Goal: Task Accomplishment & Management: Manage account settings

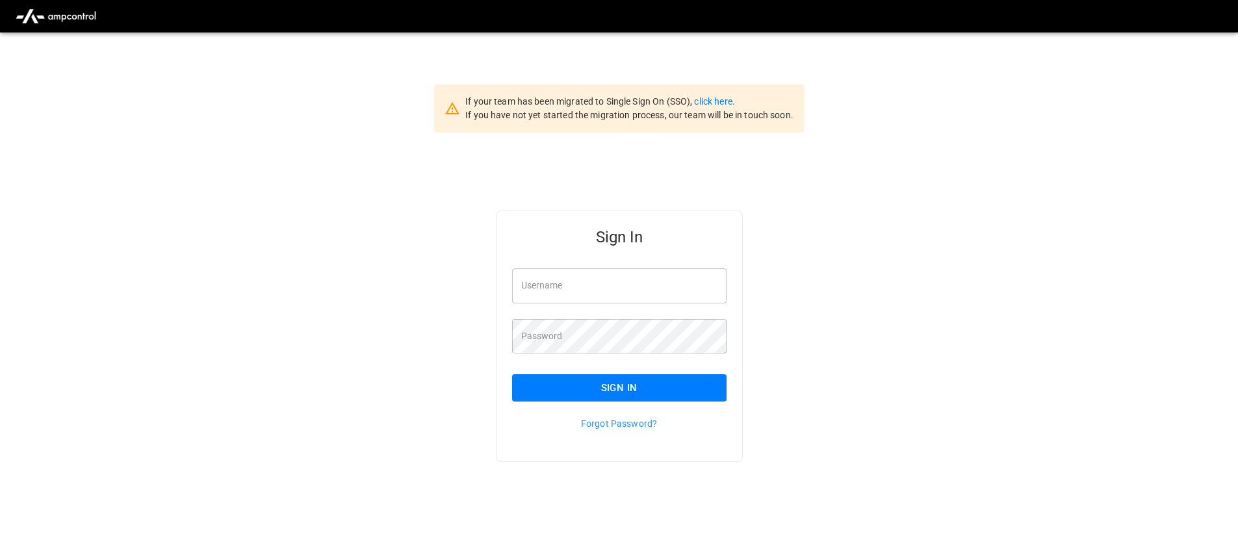
click at [719, 112] on span "If you have not yet started the migration process, our team will be in touch so…" at bounding box center [629, 115] width 328 height 10
click at [719, 110] on span "If you have not yet started the migration process, our team will be in touch so…" at bounding box center [629, 115] width 328 height 10
click at [728, 109] on div "If your team has been migrated to Single Sign On (SSO), click here. If you have…" at bounding box center [629, 108] width 328 height 27
click at [722, 105] on link "click here." at bounding box center [714, 101] width 40 height 10
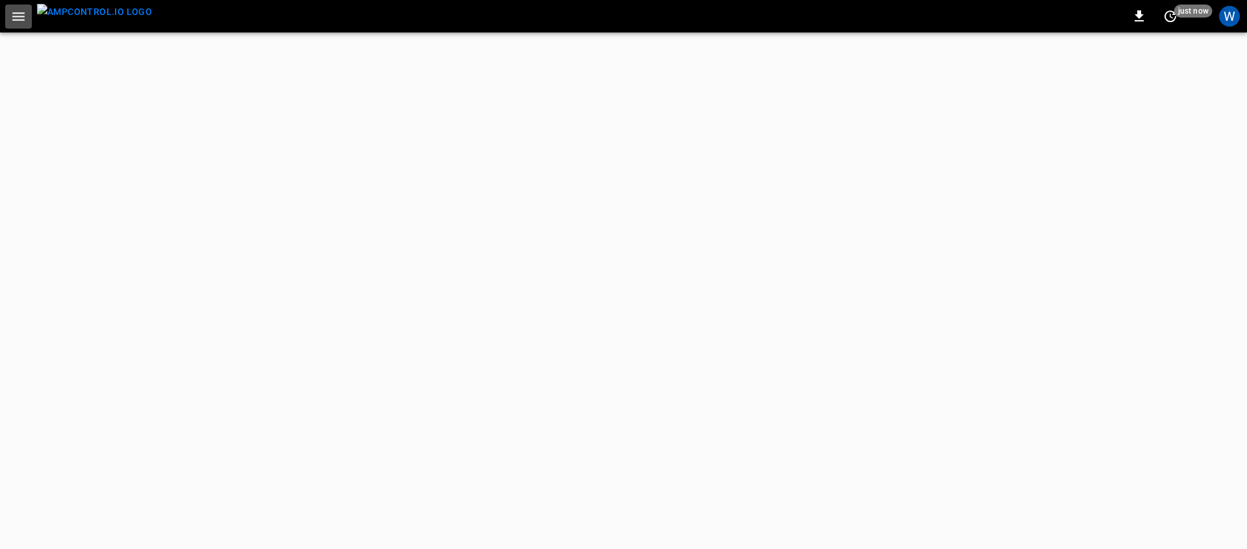
click at [18, 15] on icon "button" at bounding box center [18, 16] width 16 height 16
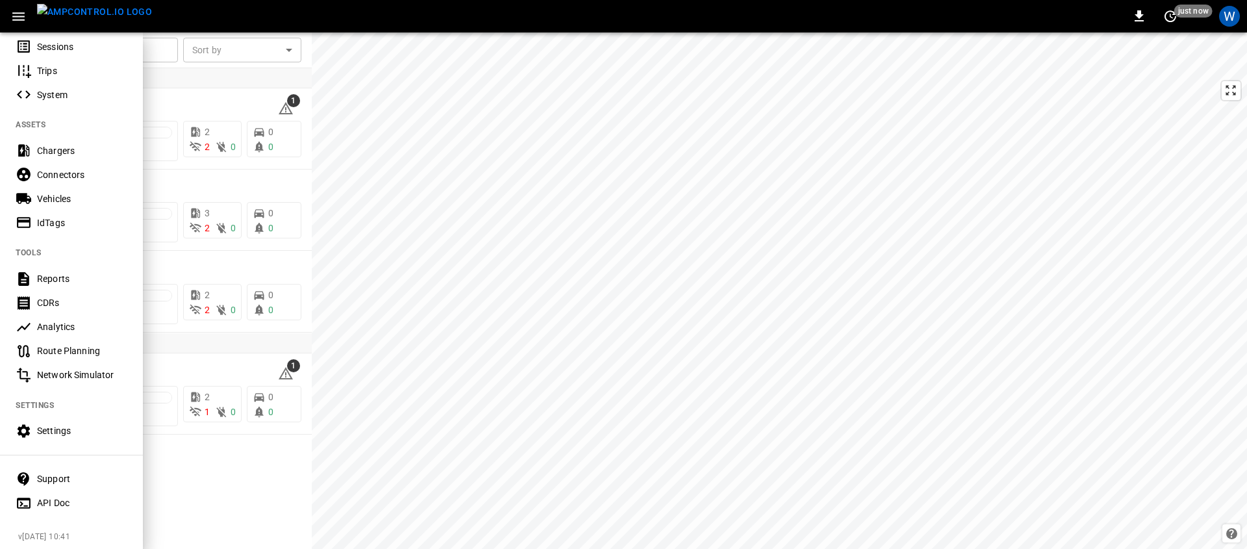
scroll to position [227, 0]
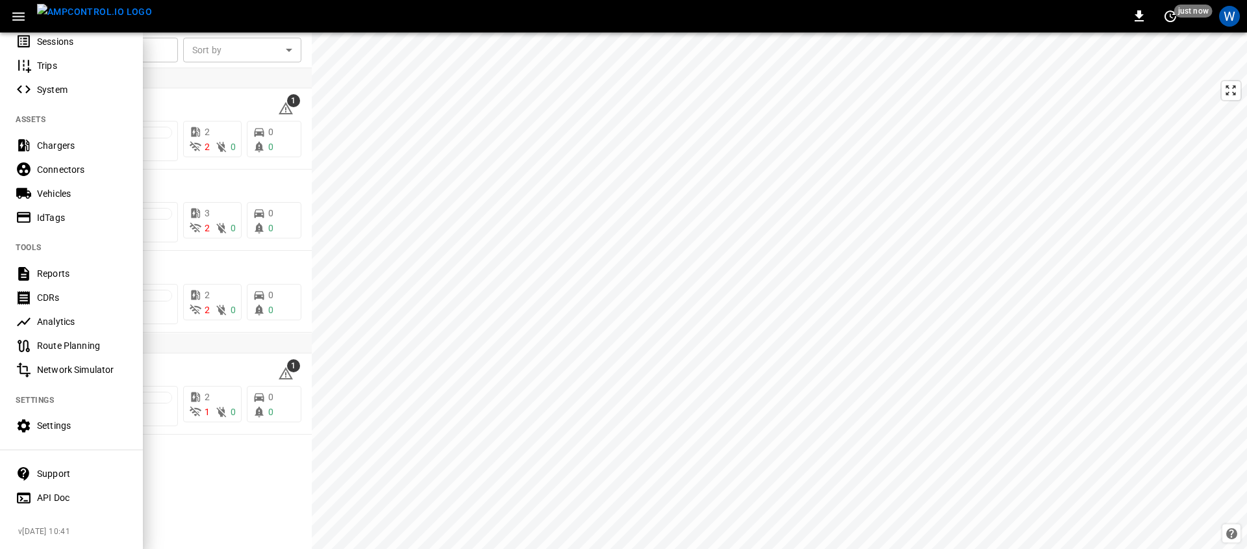
click at [64, 467] on div "Support" at bounding box center [82, 473] width 90 height 13
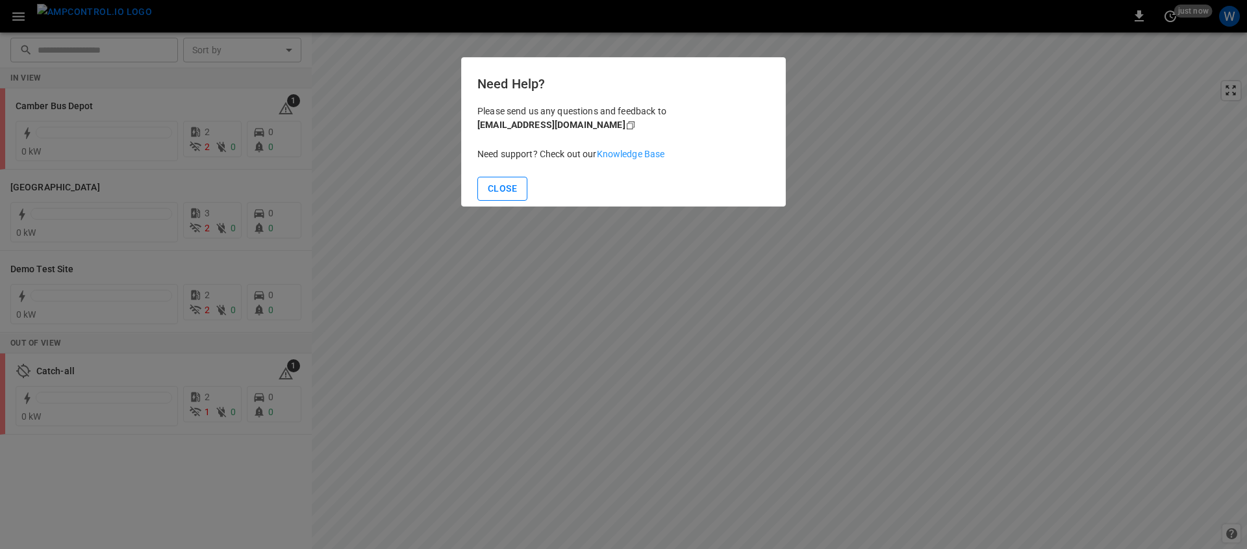
click at [511, 182] on button "Close" at bounding box center [503, 189] width 50 height 24
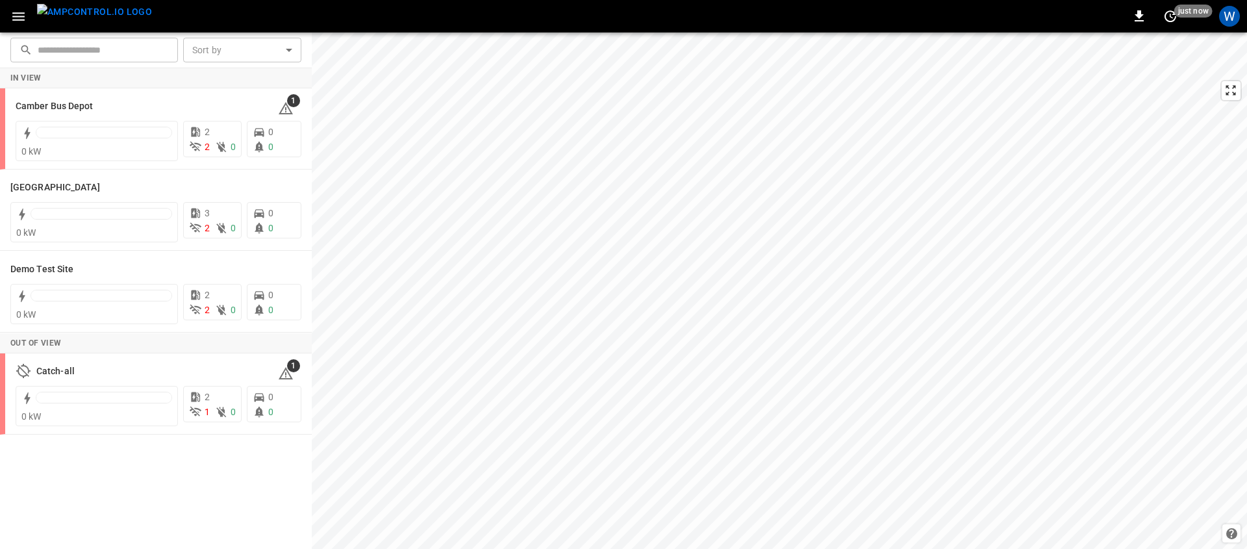
click at [12, 14] on icon "button" at bounding box center [18, 16] width 16 height 16
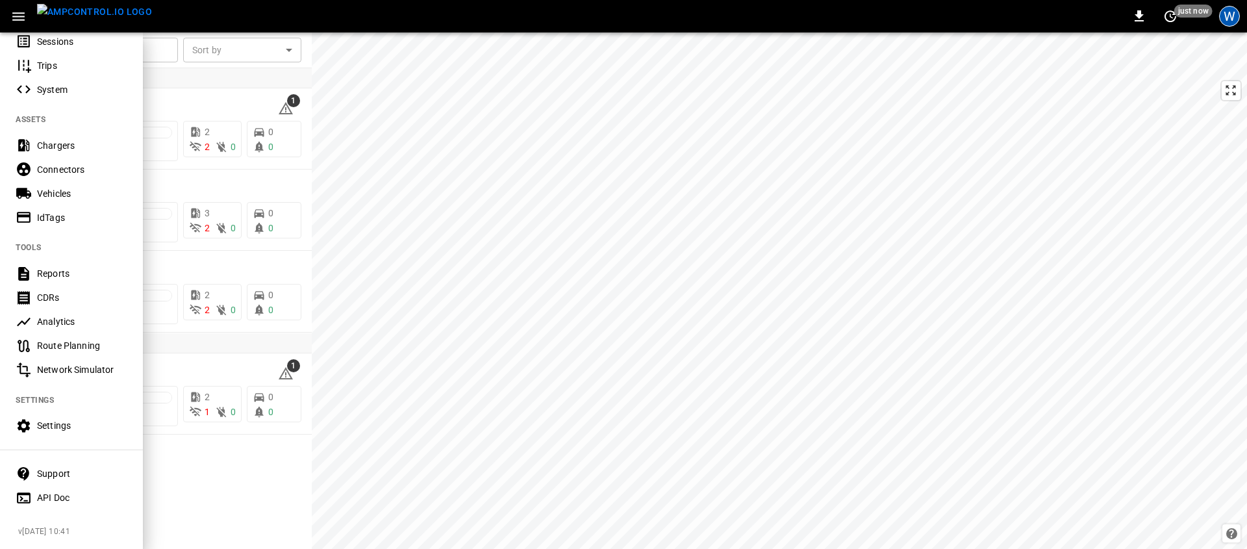
click at [1229, 16] on div "W" at bounding box center [1230, 16] width 21 height 21
click at [1229, 16] on div at bounding box center [623, 274] width 1247 height 549
click at [1227, 25] on div "W" at bounding box center [1230, 16] width 21 height 21
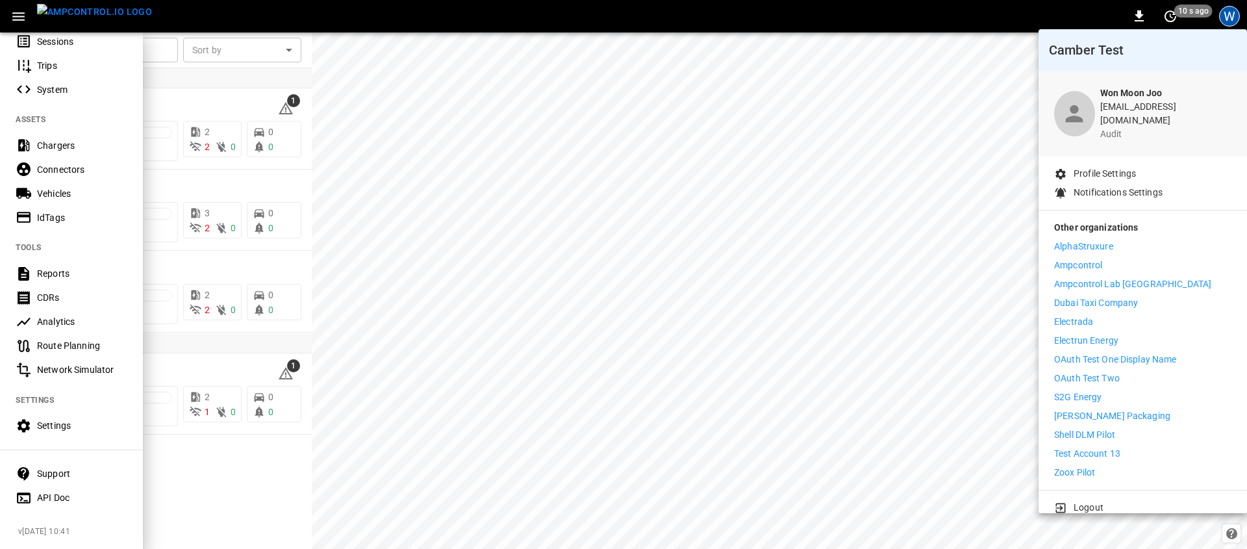
click at [1088, 501] on p "Logout" at bounding box center [1089, 508] width 30 height 14
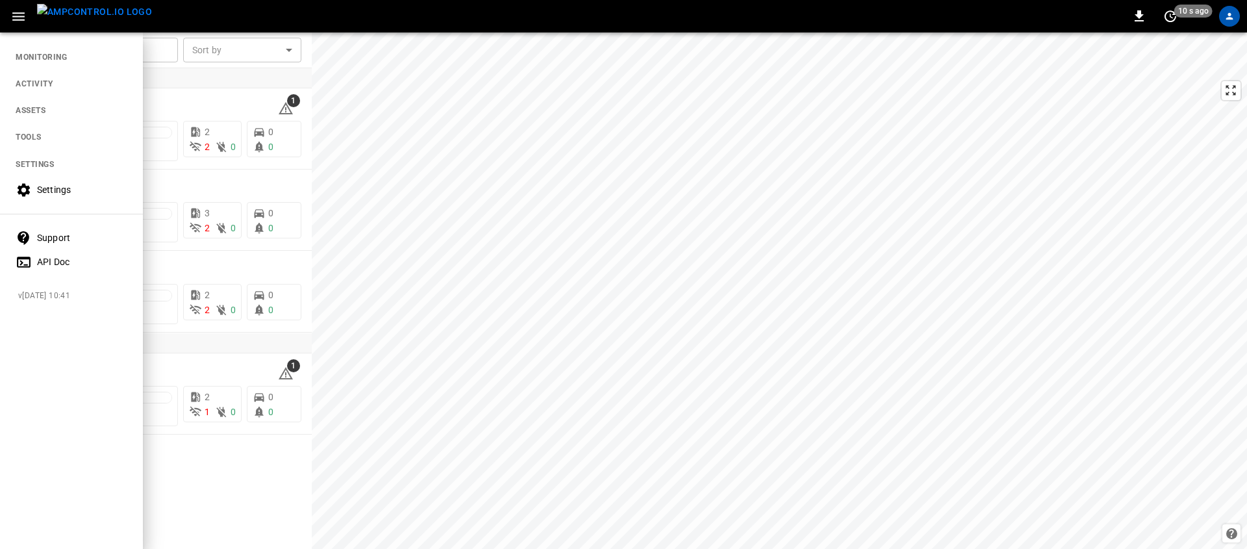
scroll to position [0, 0]
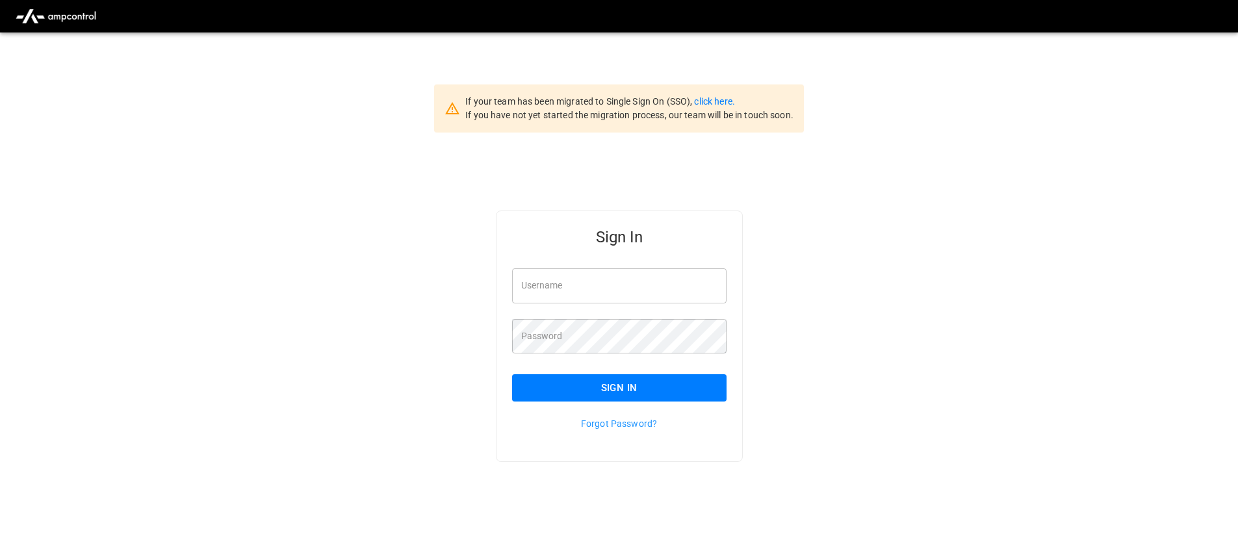
click at [608, 272] on input "Username" at bounding box center [619, 285] width 214 height 34
click at [635, 281] on input "**********" at bounding box center [619, 285] width 214 height 34
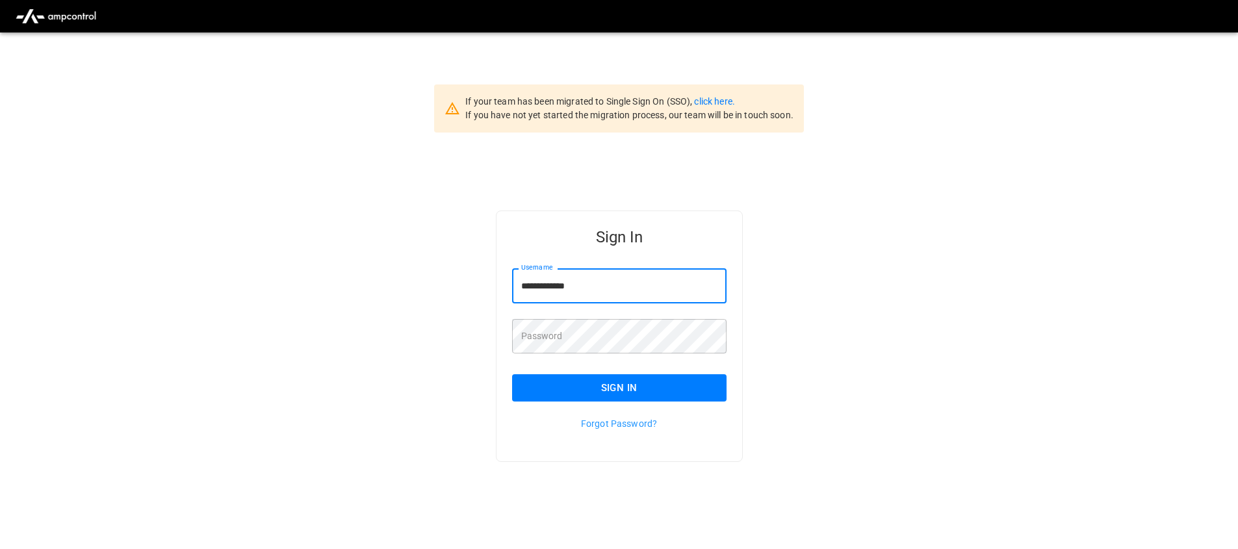
click at [630, 279] on input "**********" at bounding box center [619, 285] width 214 height 34
type input "**********"
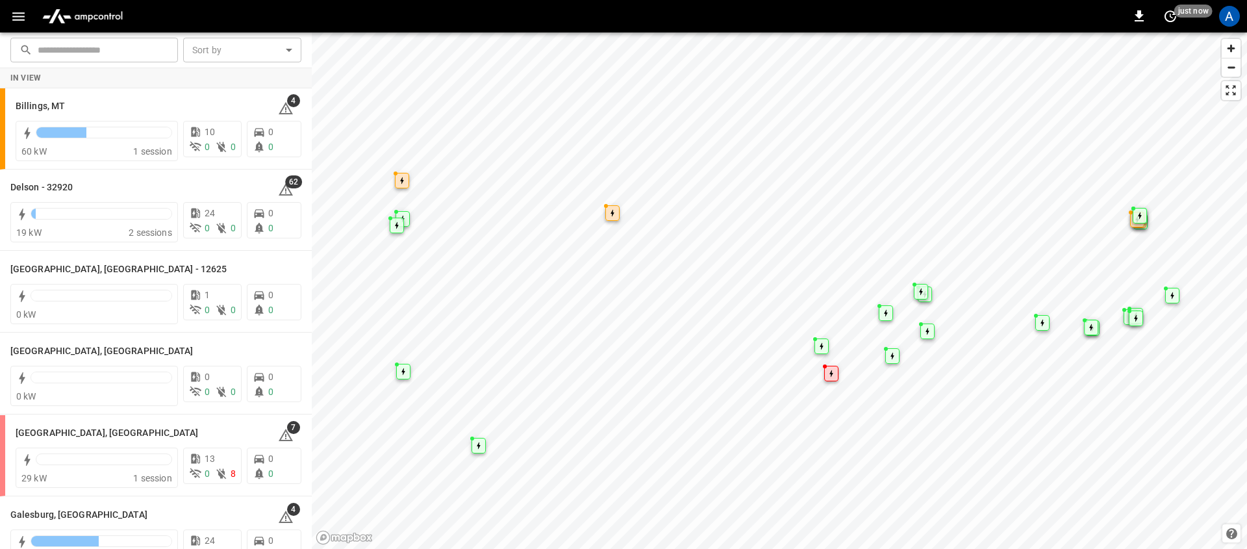
click at [1228, 21] on div "A" at bounding box center [1230, 16] width 21 height 21
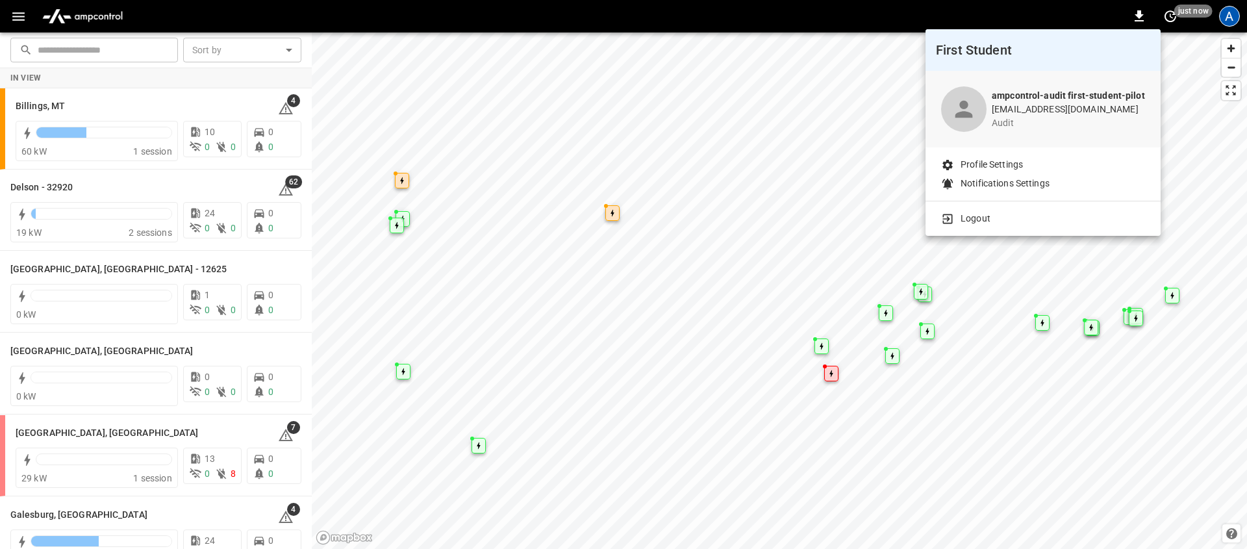
click at [1229, 20] on div at bounding box center [623, 274] width 1247 height 549
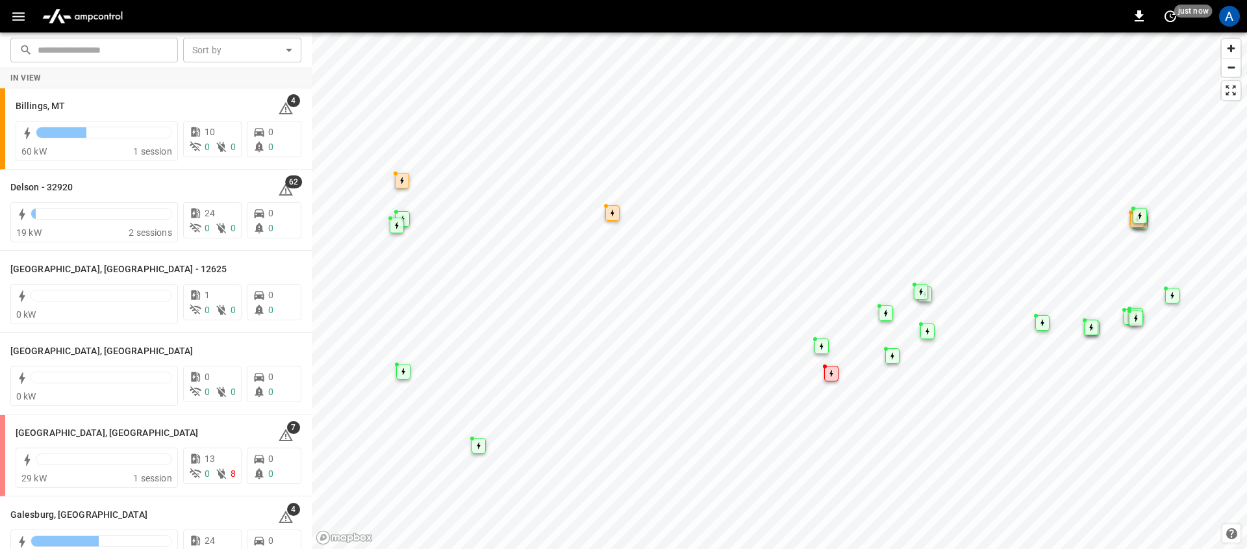
click at [16, 16] on icon "button" at bounding box center [18, 16] width 12 height 8
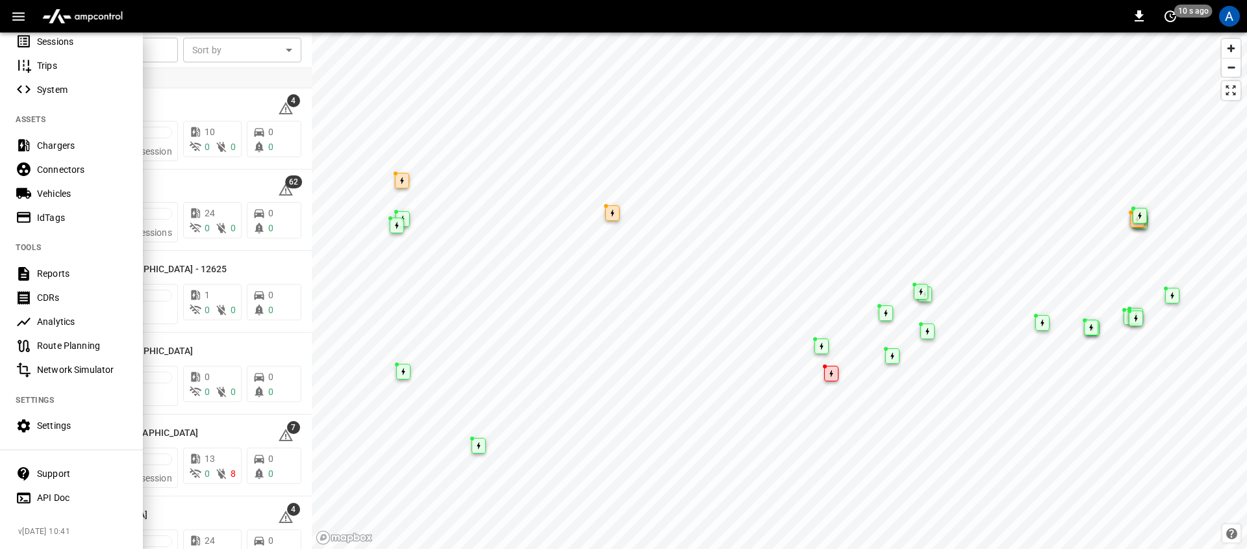
scroll to position [203, 0]
click at [75, 467] on div "Support" at bounding box center [82, 473] width 90 height 13
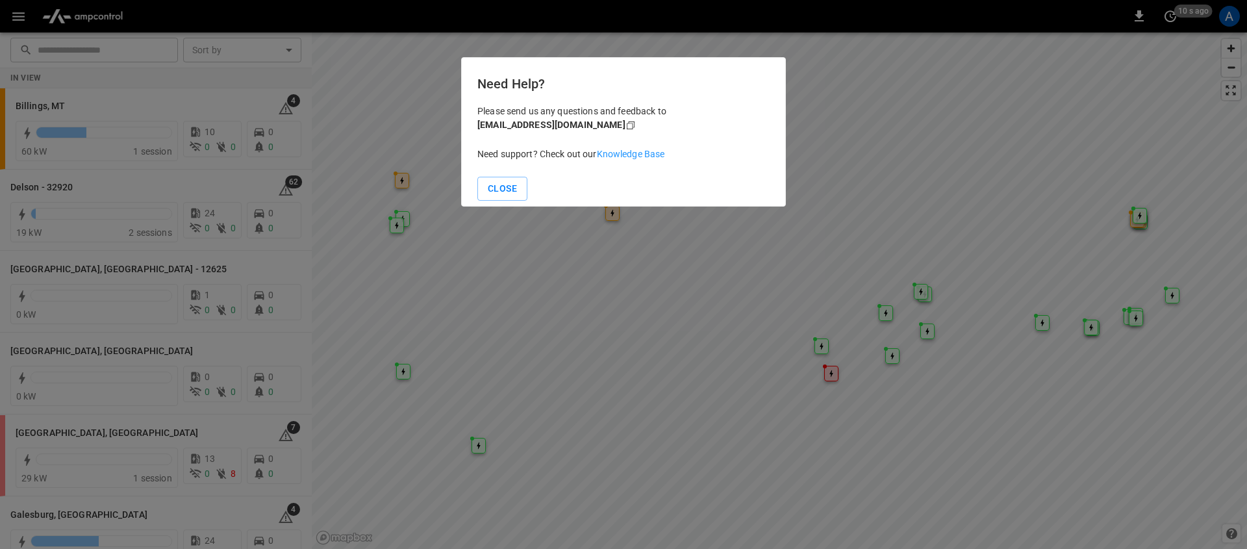
click at [18, 34] on div at bounding box center [623, 274] width 1247 height 549
click at [23, 20] on div at bounding box center [623, 274] width 1247 height 549
click at [23, 19] on div at bounding box center [623, 274] width 1247 height 549
click at [500, 194] on button "Close" at bounding box center [503, 189] width 50 height 24
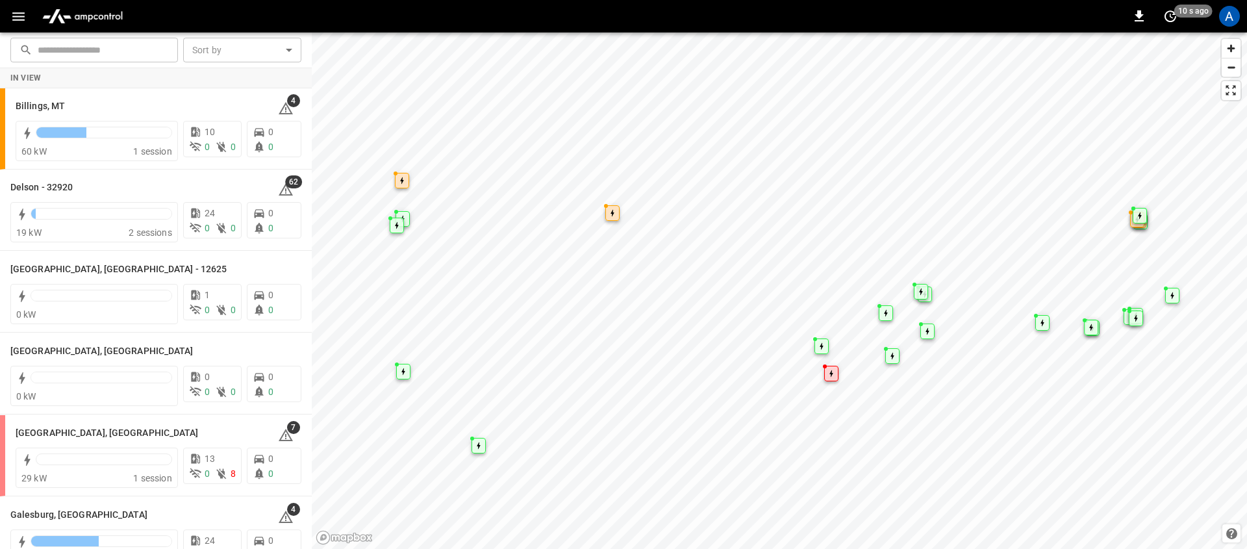
click at [8, 25] on button "button" at bounding box center [18, 17] width 27 height 24
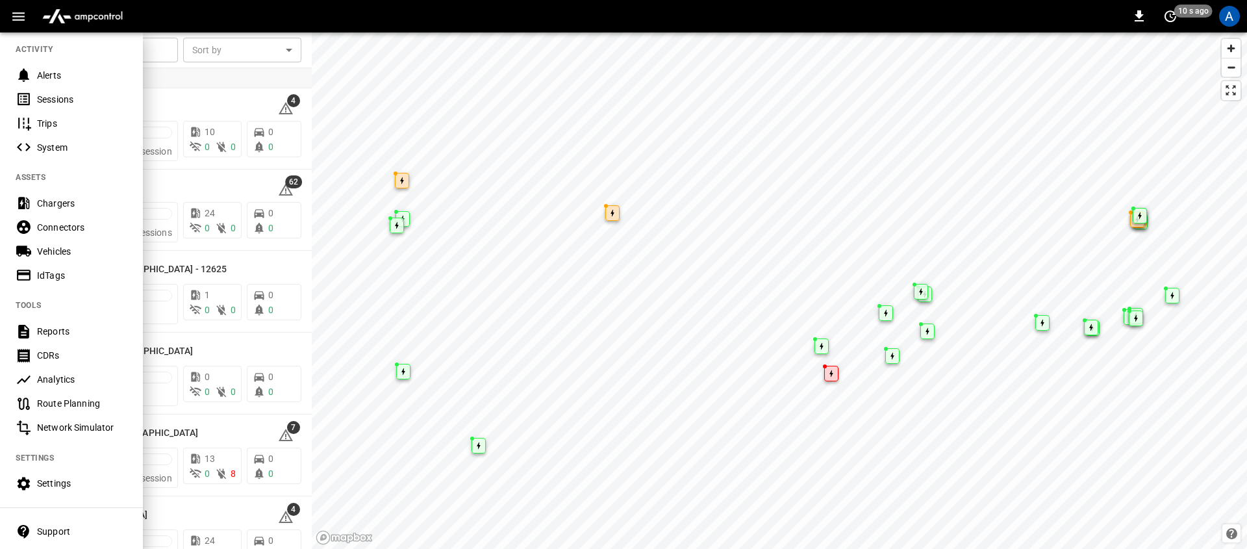
scroll to position [145, 0]
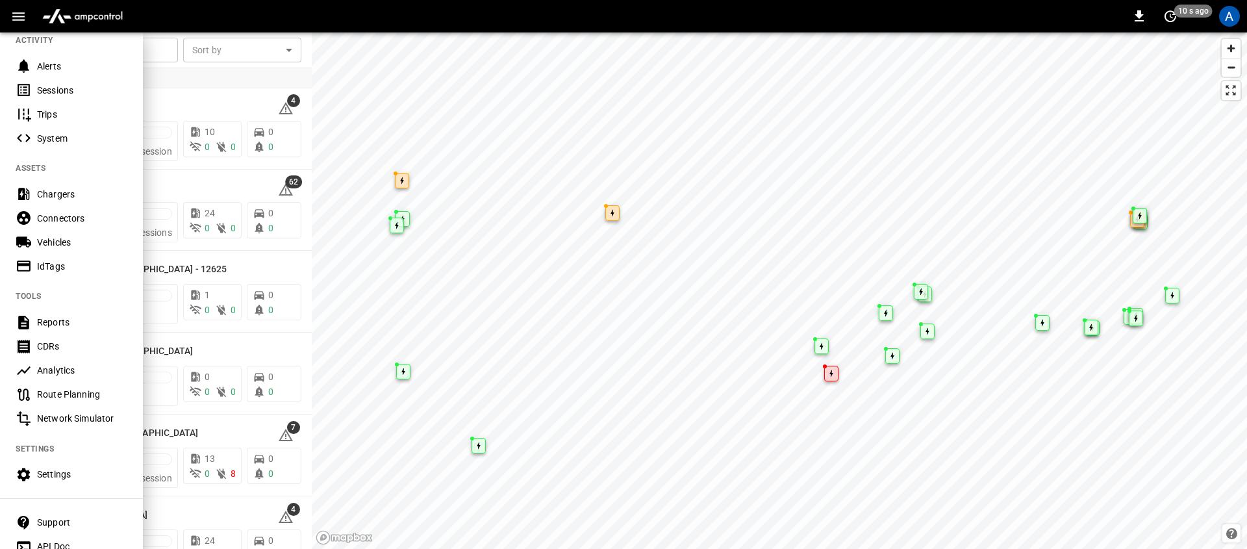
click at [92, 530] on div "Support" at bounding box center [71, 523] width 143 height 24
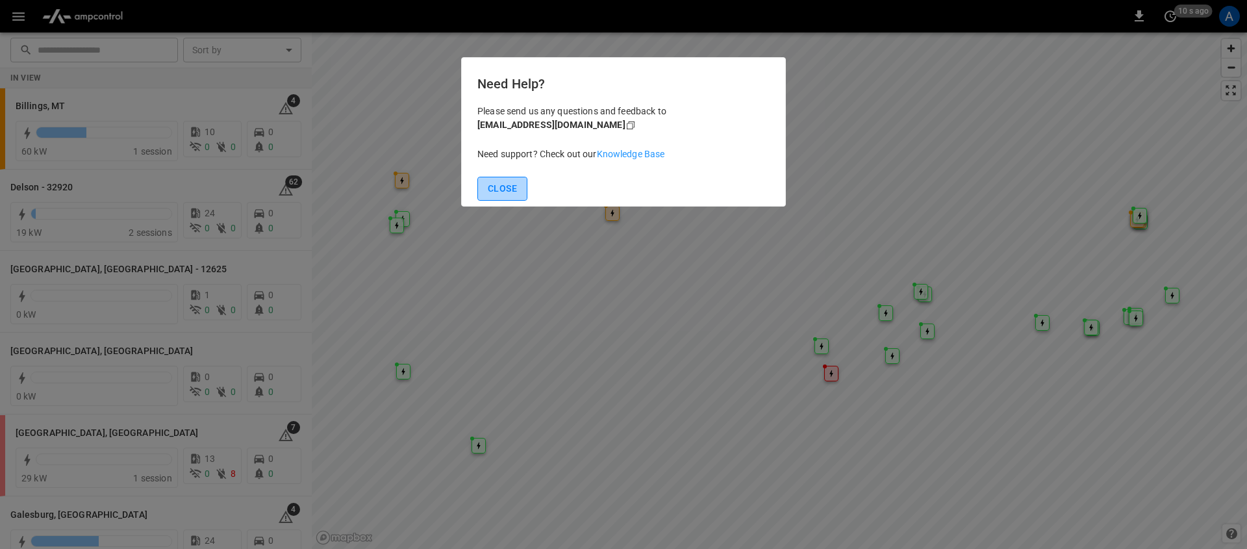
click at [489, 190] on button "Close" at bounding box center [503, 189] width 50 height 24
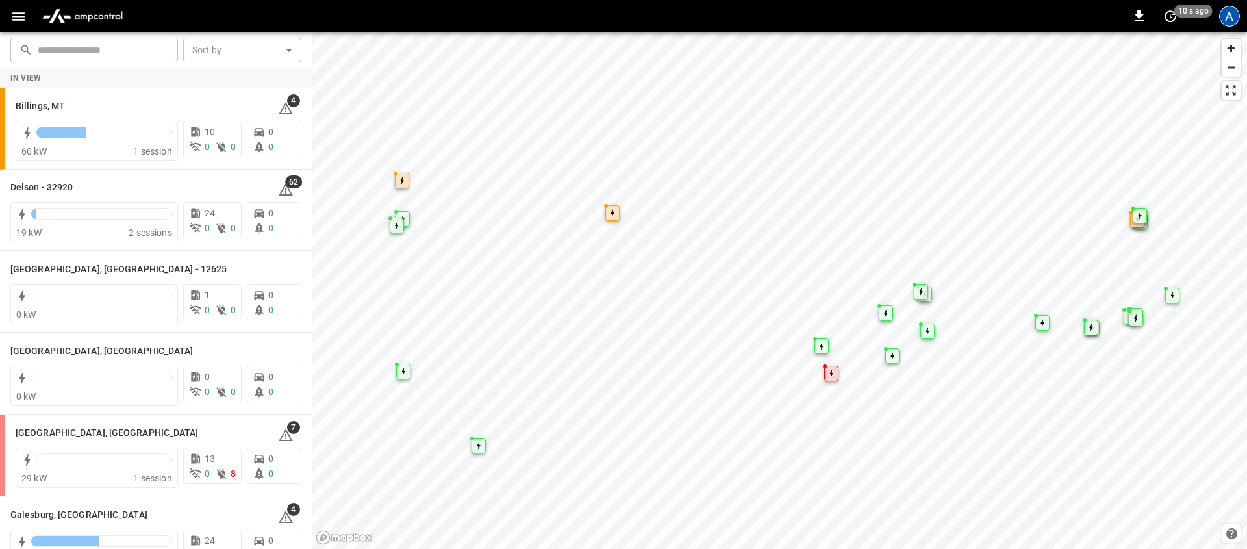
click at [1224, 16] on div "A" at bounding box center [1230, 16] width 21 height 21
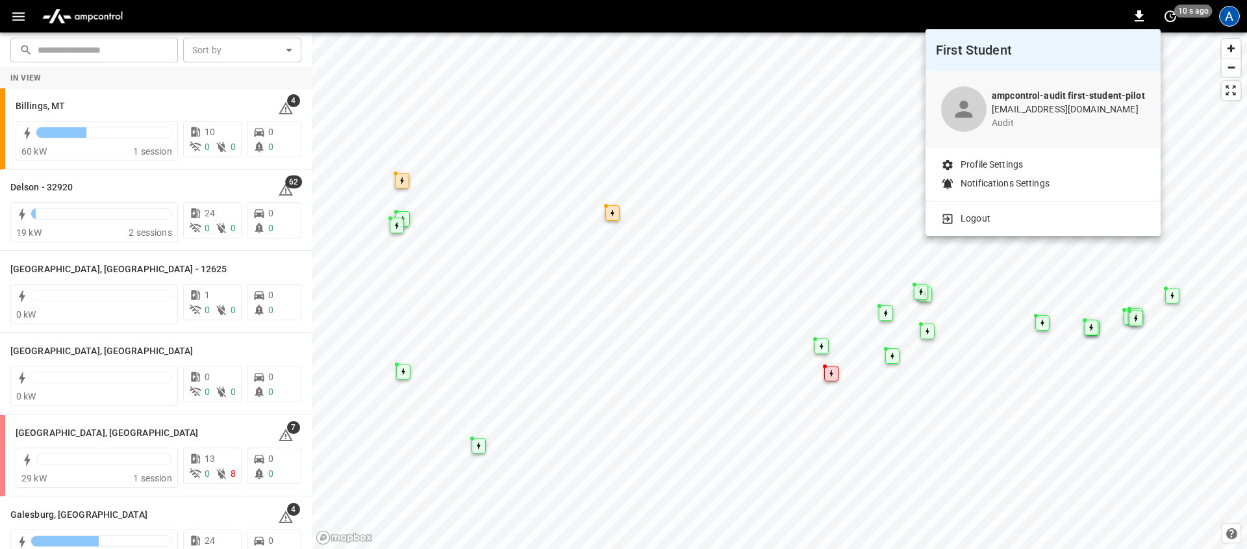
click at [975, 218] on p "Logout" at bounding box center [976, 219] width 30 height 14
